Goal: Task Accomplishment & Management: Manage account settings

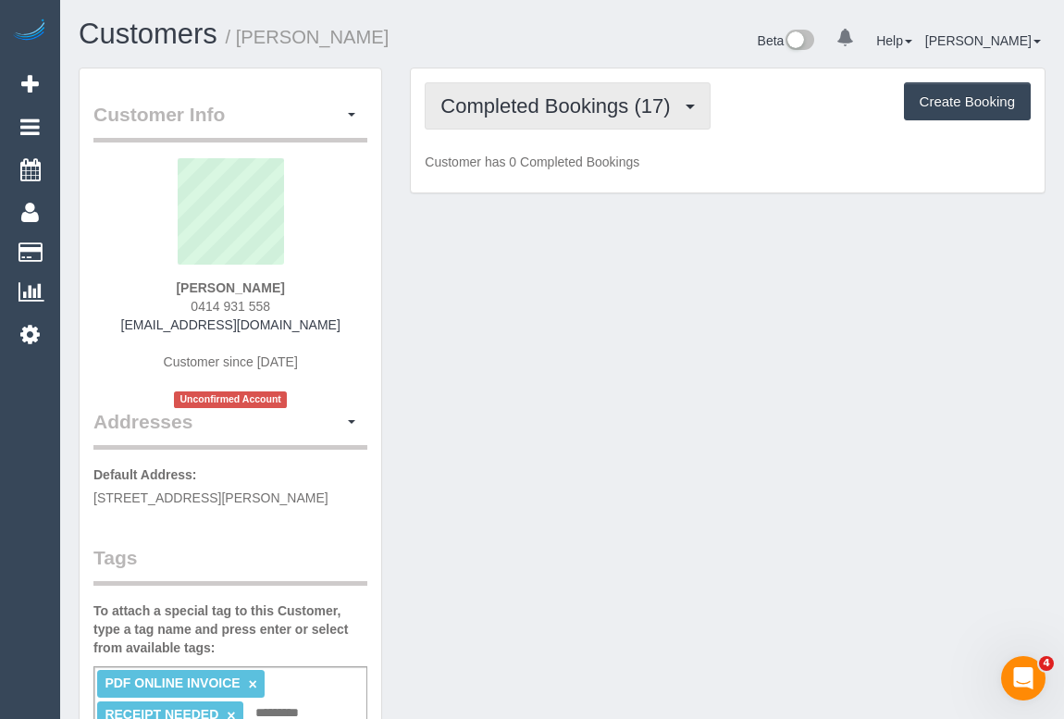
click at [560, 117] on button "Completed Bookings (17)" at bounding box center [567, 105] width 285 height 47
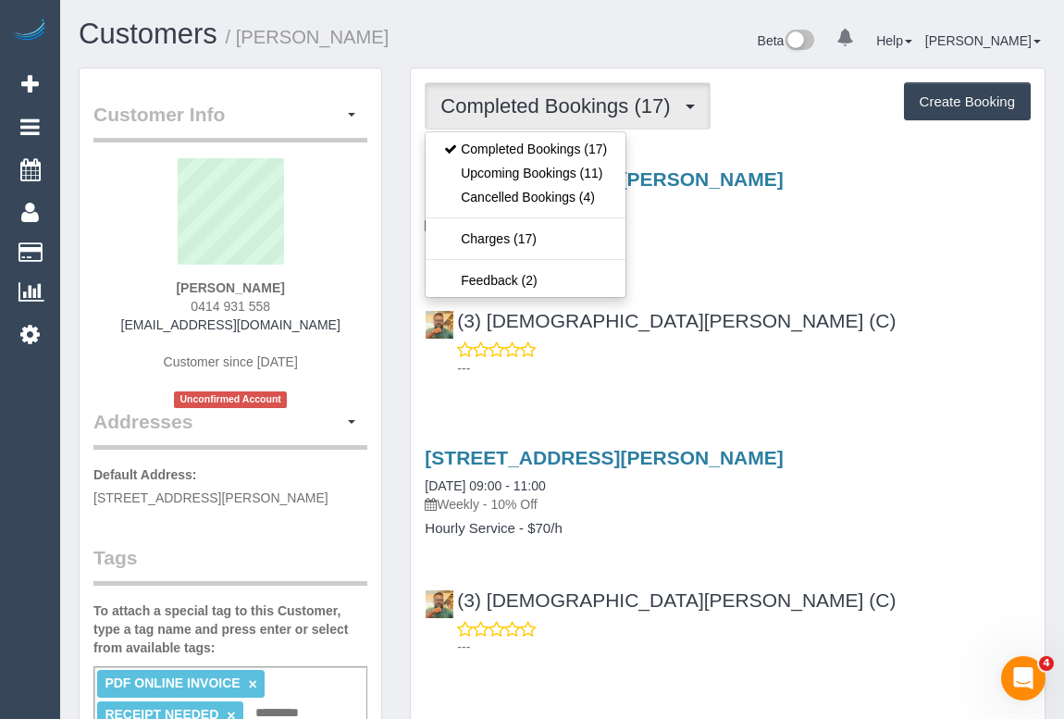
click at [822, 281] on div "[STREET_ADDRESS][PERSON_NAME] [DATE] 09:00 - 11:00 Weekly - 10% Off Hourly Serv…" at bounding box center [728, 269] width 634 height 233
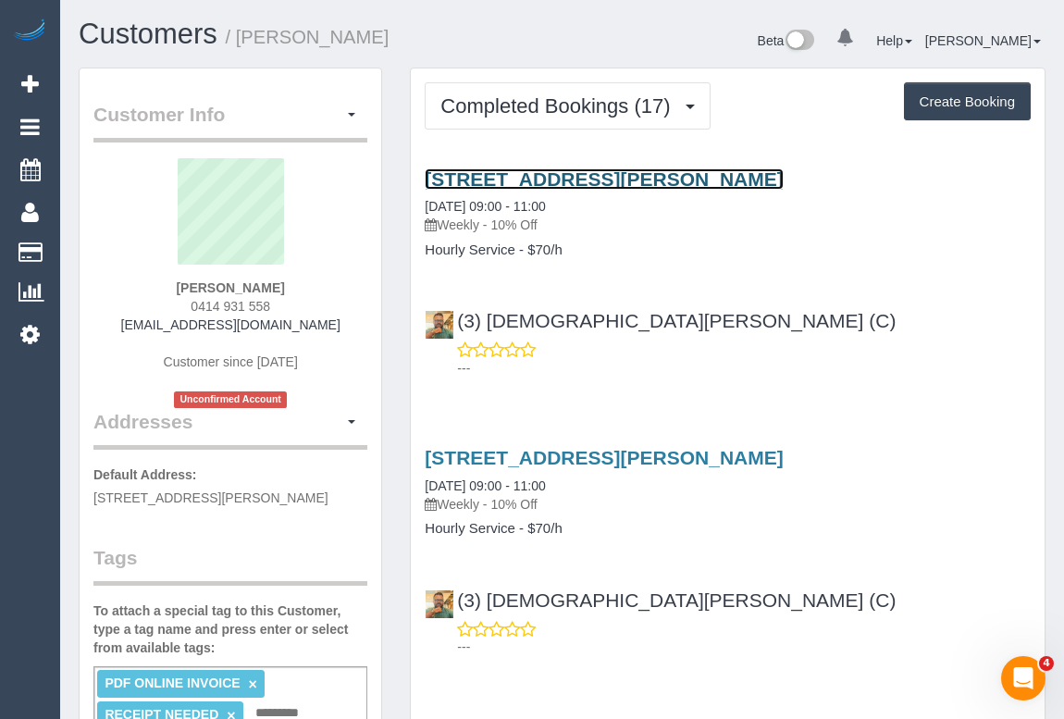
click at [576, 169] on link "[STREET_ADDRESS][PERSON_NAME]" at bounding box center [604, 178] width 358 height 21
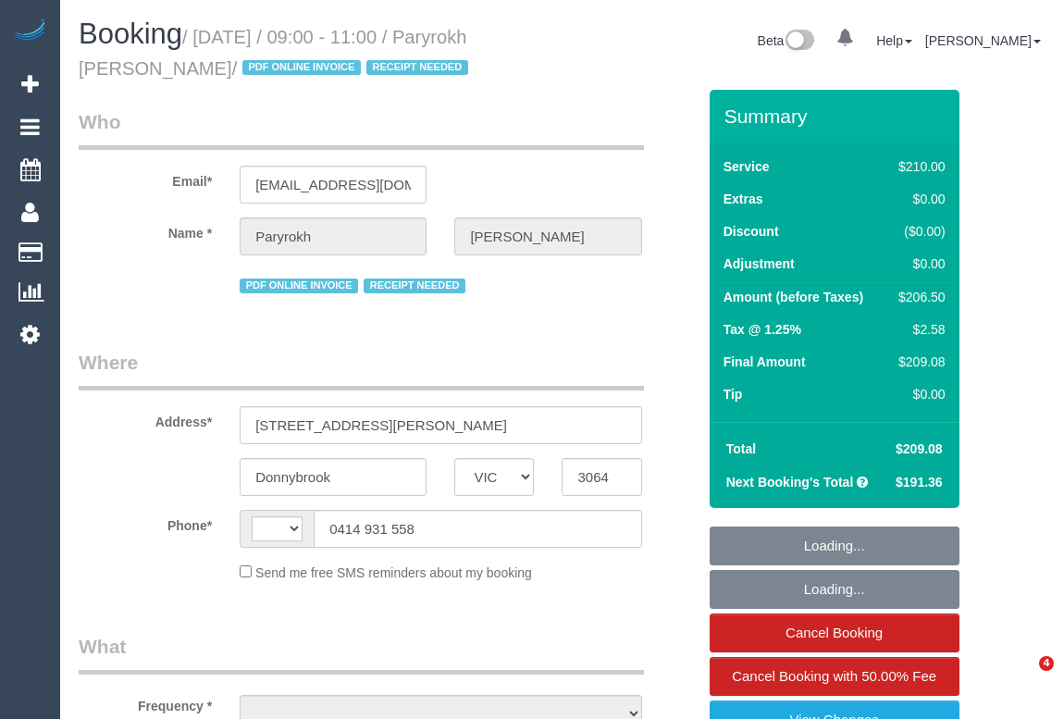
select select "VIC"
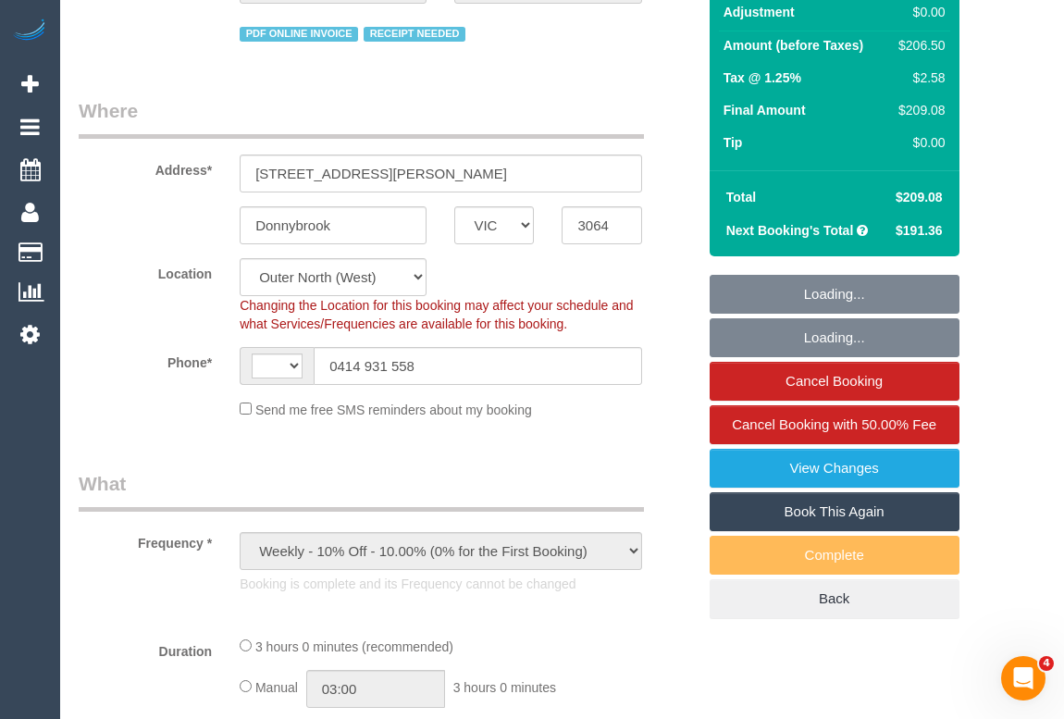
select select "object:516"
select select "string:AU"
select select "string:stripe-pm_1RIkwB2GScqysDRVO7FxyKXl"
select select "number:29"
select select "number:14"
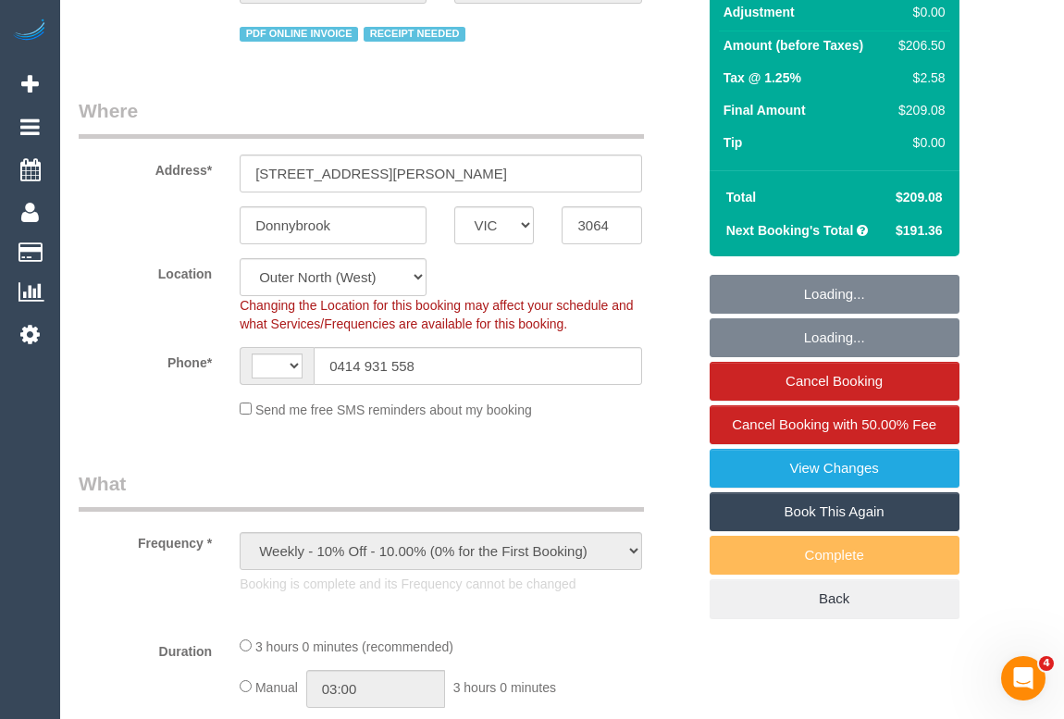
select select "number:19"
select select "number:22"
select select "number:34"
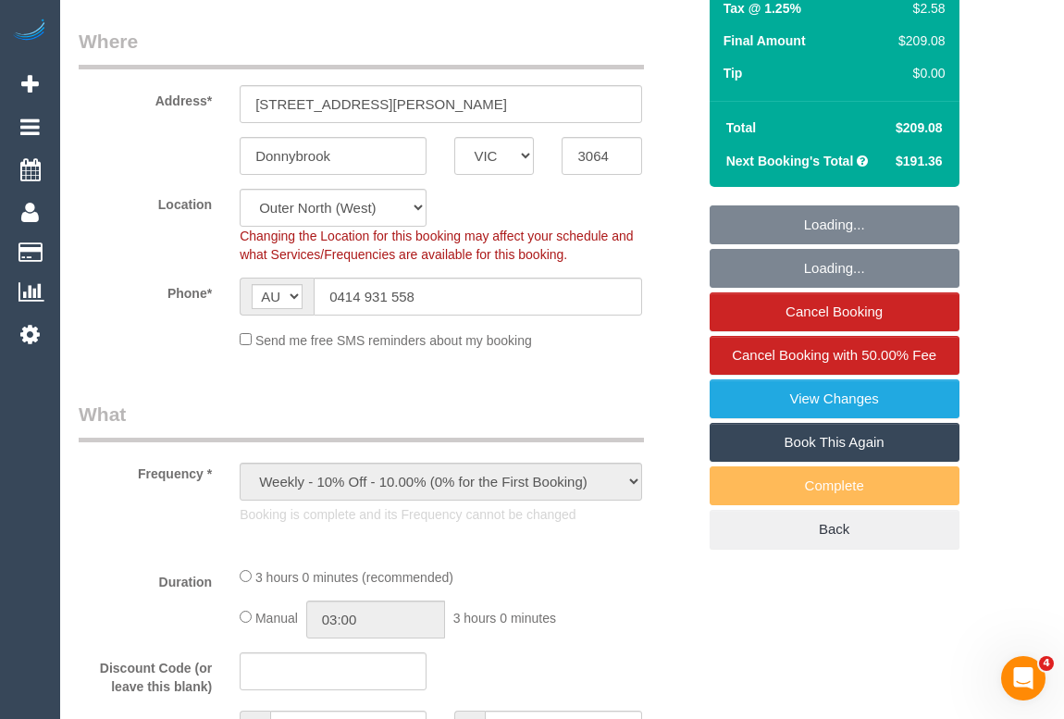
select select "180"
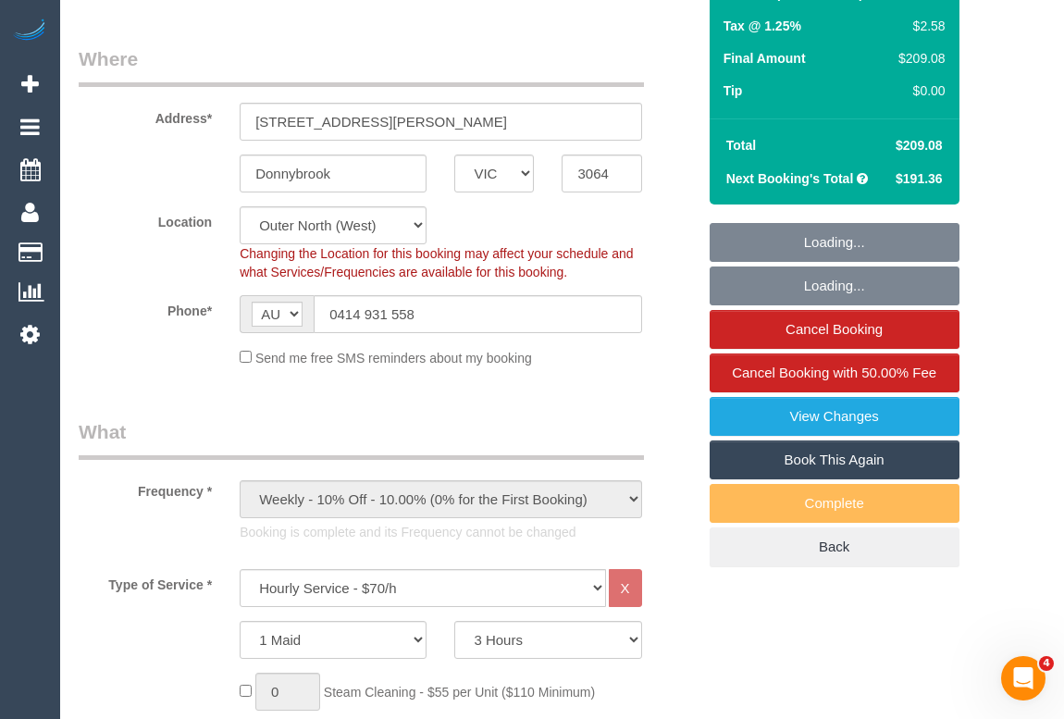
scroll to position [167, 0]
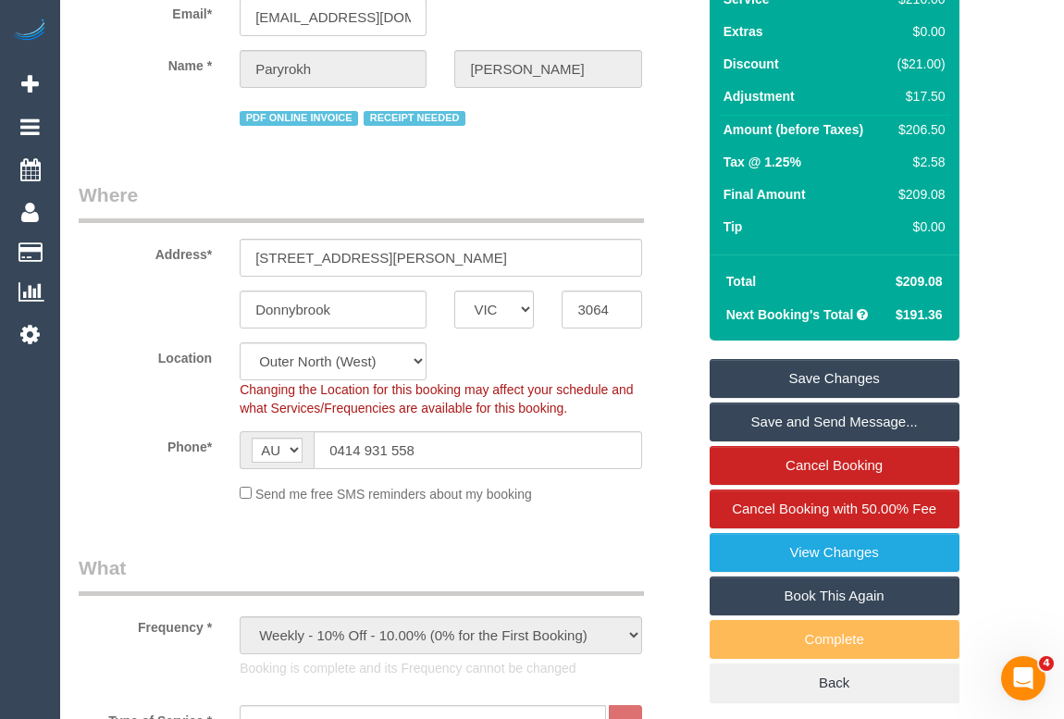
click at [876, 369] on link "Save Changes" at bounding box center [835, 378] width 250 height 39
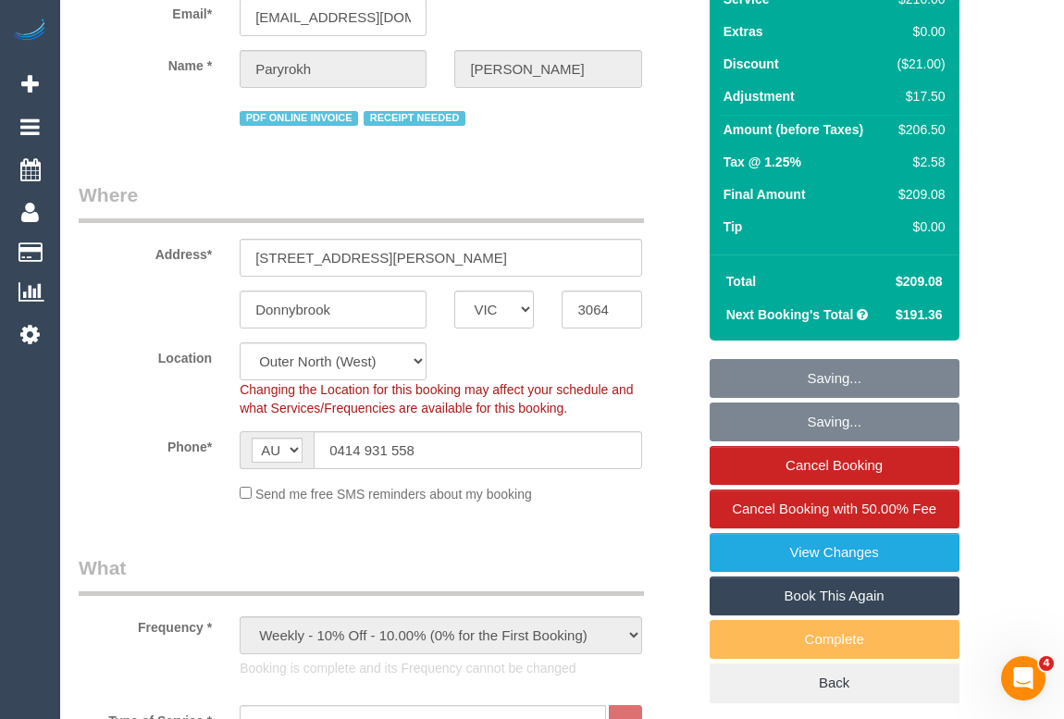
drag, startPoint x: 876, startPoint y: 368, endPoint x: 1005, endPoint y: 325, distance: 135.8
